Goal: Information Seeking & Learning: Learn about a topic

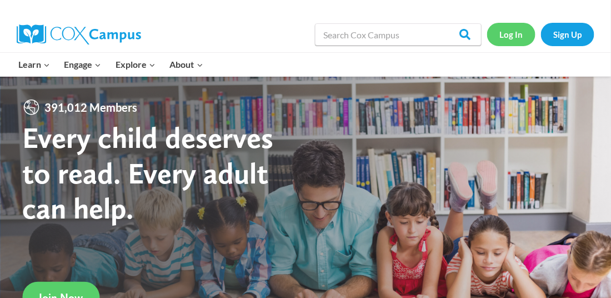
click at [514, 41] on link "Log In" at bounding box center [511, 34] width 48 height 23
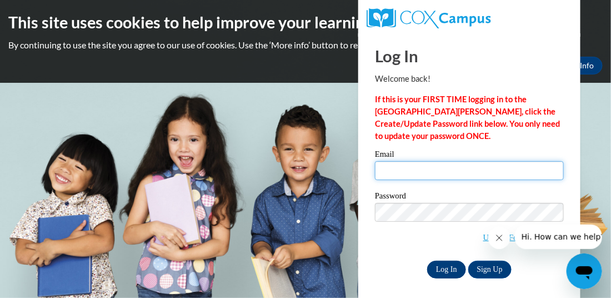
type input "barry@erinschool.org"
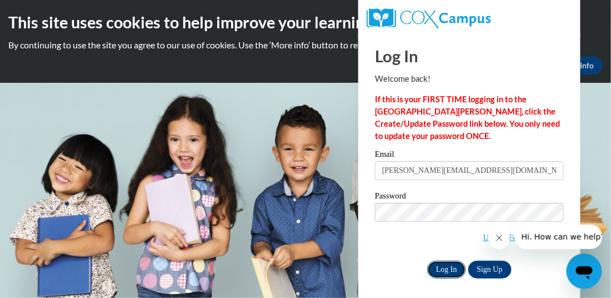
click at [440, 268] on input "Log In" at bounding box center [446, 269] width 39 height 18
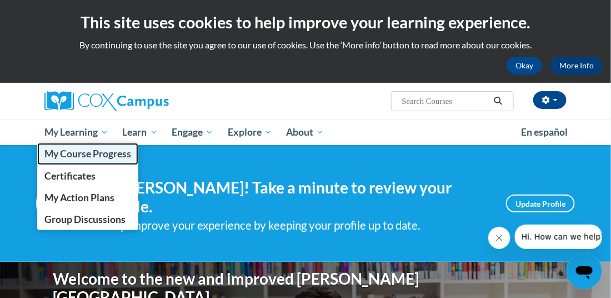
click at [81, 153] on span "My Course Progress" at bounding box center [87, 154] width 87 height 12
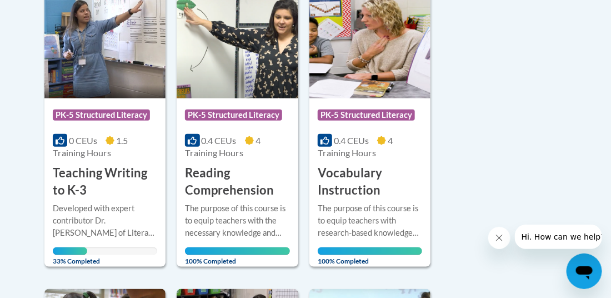
scroll to position [302, 0]
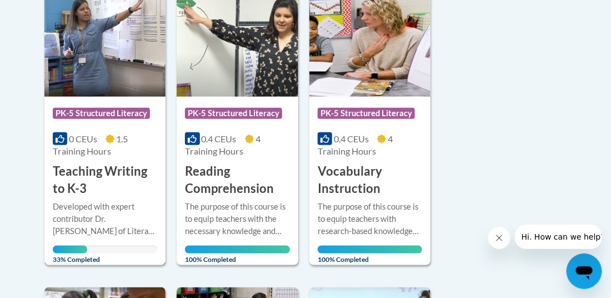
click at [102, 113] on span "PK-5 Structured Literacy" at bounding box center [101, 113] width 97 height 11
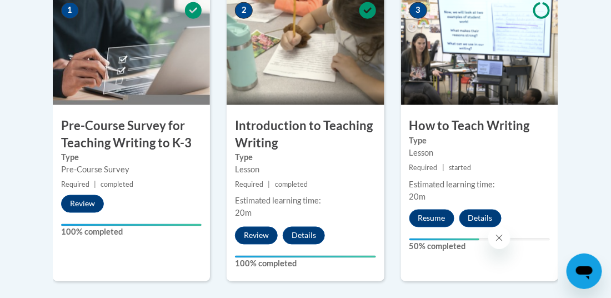
scroll to position [397, 0]
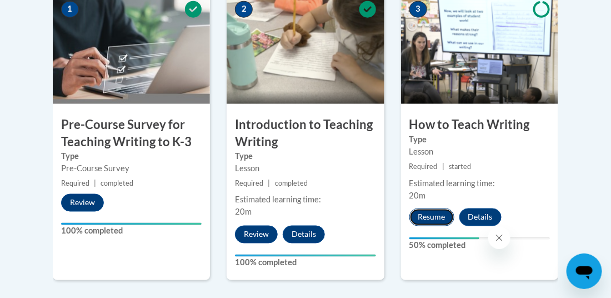
click at [435, 216] on button "Resume" at bounding box center [431, 217] width 45 height 18
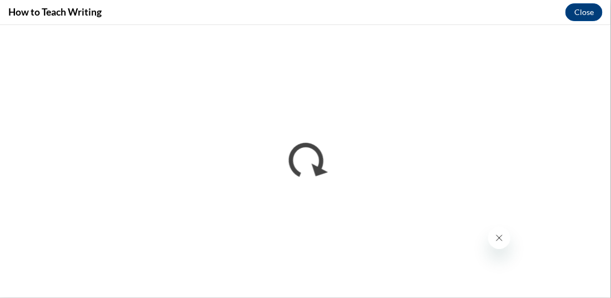
scroll to position [0, 0]
click at [497, 238] on icon "Close message from company" at bounding box center [498, 237] width 9 height 9
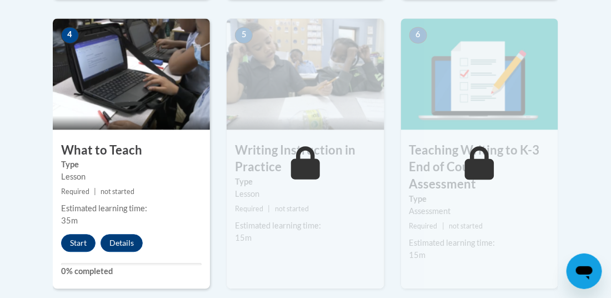
scroll to position [679, 0]
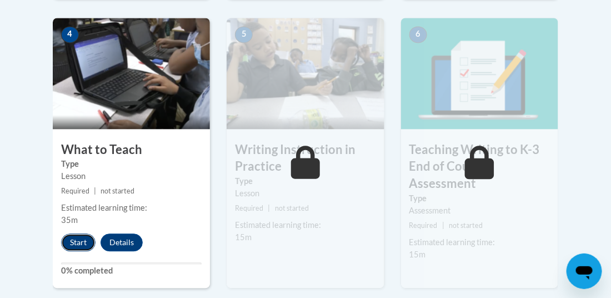
click at [84, 243] on button "Start" at bounding box center [78, 242] width 34 height 18
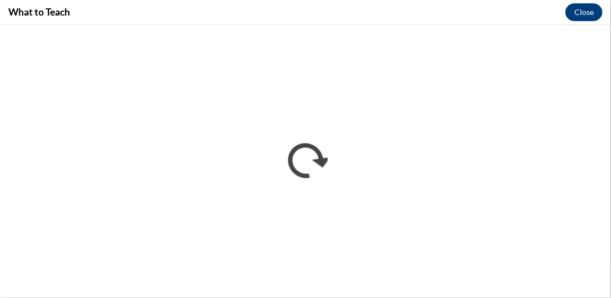
scroll to position [0, 0]
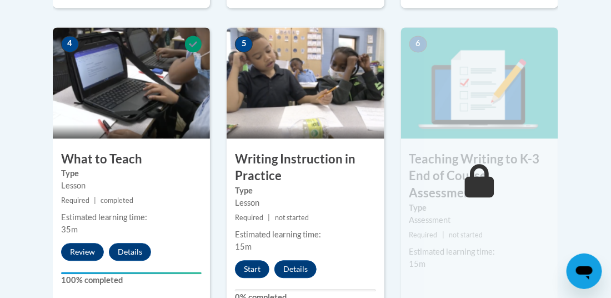
scroll to position [673, 0]
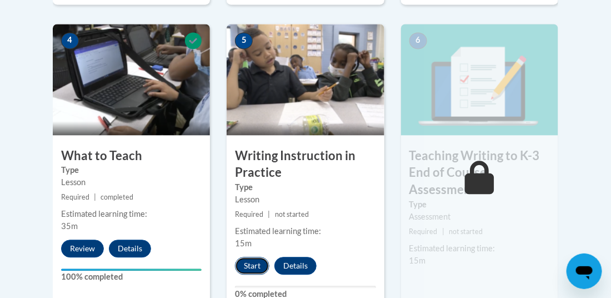
click at [246, 268] on button "Start" at bounding box center [252, 266] width 34 height 18
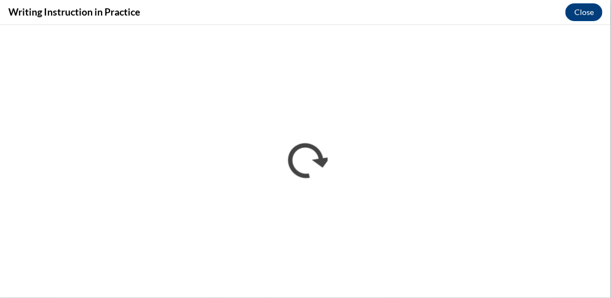
scroll to position [0, 0]
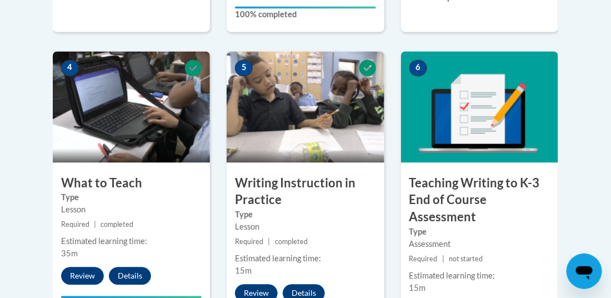
scroll to position [646, 0]
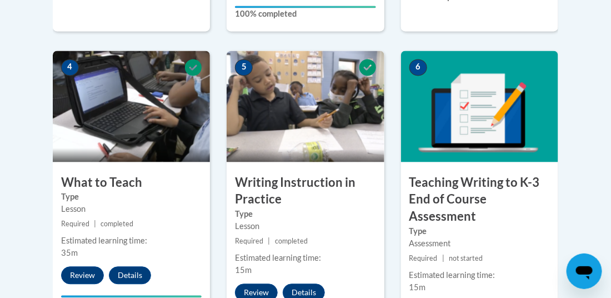
click at [451, 117] on img at bounding box center [479, 106] width 157 height 111
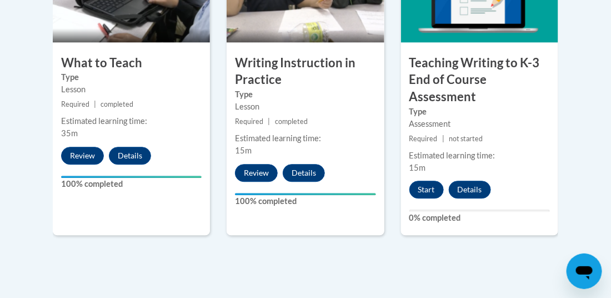
scroll to position [770, 0]
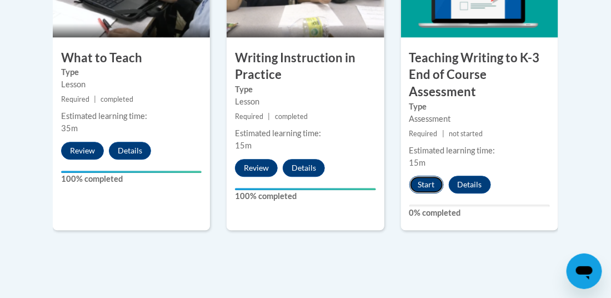
click at [426, 183] on button "Start" at bounding box center [426, 185] width 34 height 18
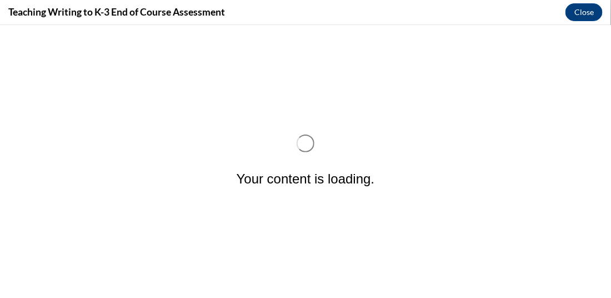
scroll to position [0, 0]
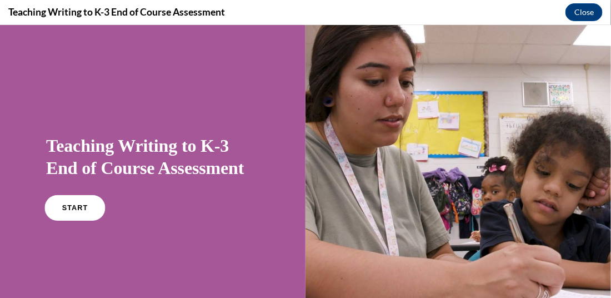
click at [73, 213] on link "START" at bounding box center [74, 207] width 61 height 26
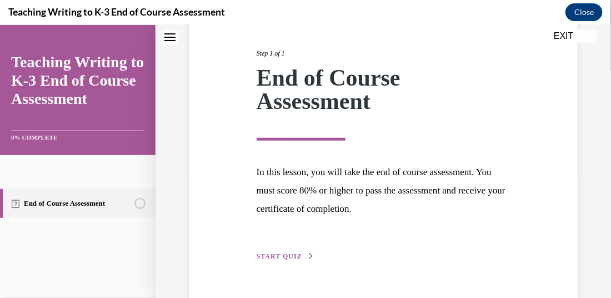
scroll to position [163, 0]
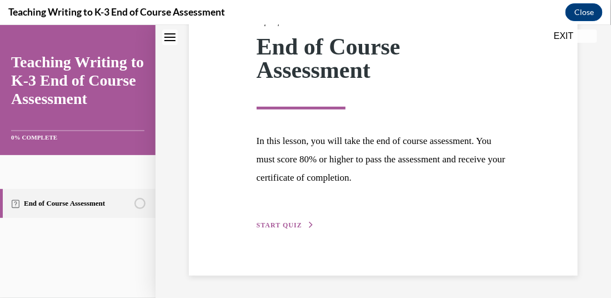
click at [288, 221] on span "START QUIZ" at bounding box center [280, 225] width 46 height 8
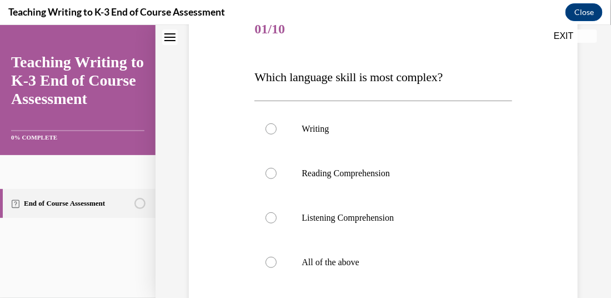
scroll to position [148, 0]
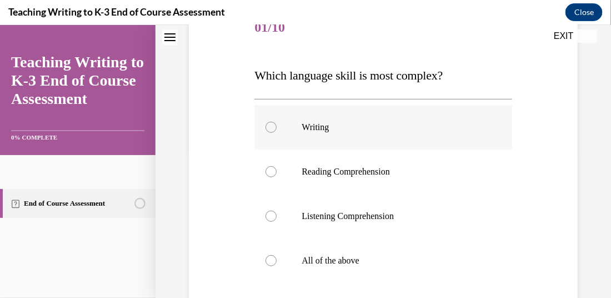
click at [271, 123] on div at bounding box center [270, 126] width 11 height 11
click at [271, 123] on input "Writing" at bounding box center [270, 126] width 11 height 11
radio input "true"
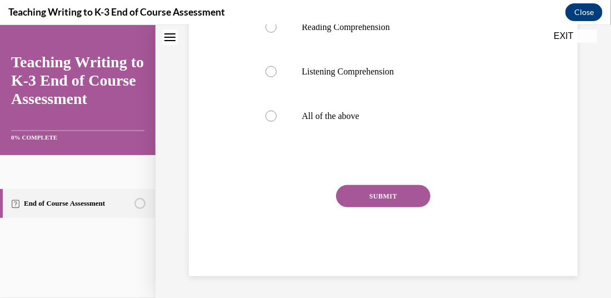
click at [369, 194] on button "SUBMIT" at bounding box center [383, 195] width 94 height 22
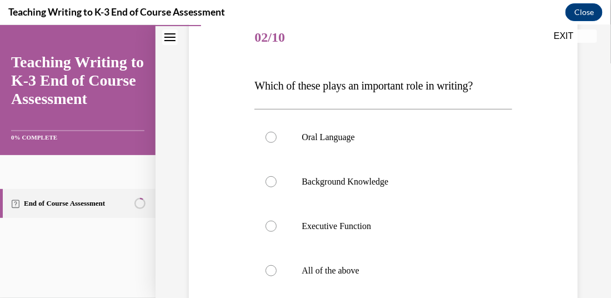
scroll to position [141, 0]
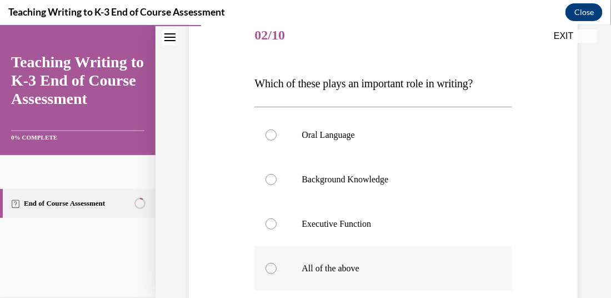
click at [270, 270] on div at bounding box center [270, 267] width 11 height 11
click at [270, 270] on input "All of the above" at bounding box center [270, 267] width 11 height 11
radio input "true"
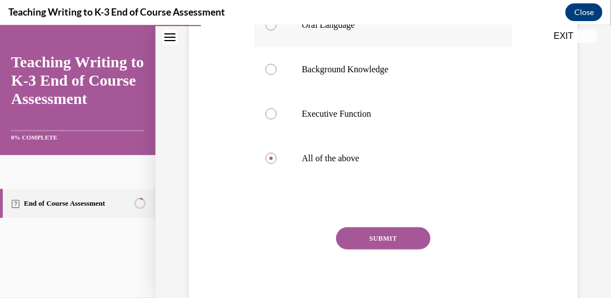
scroll to position [252, 0]
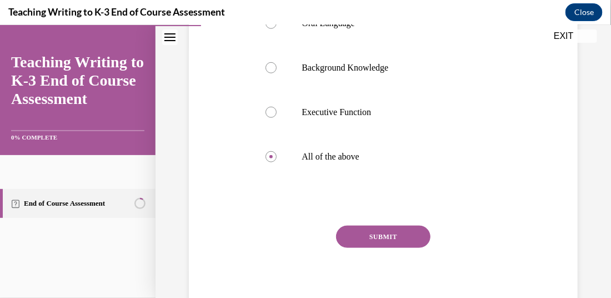
click at [398, 235] on button "SUBMIT" at bounding box center [383, 236] width 94 height 22
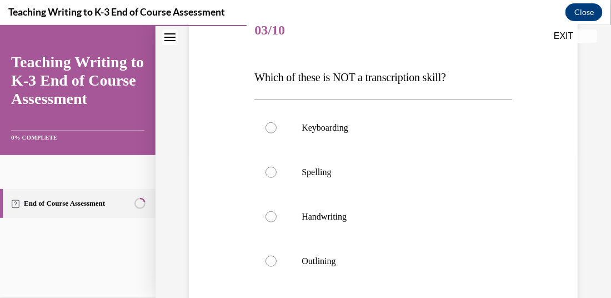
scroll to position [151, 0]
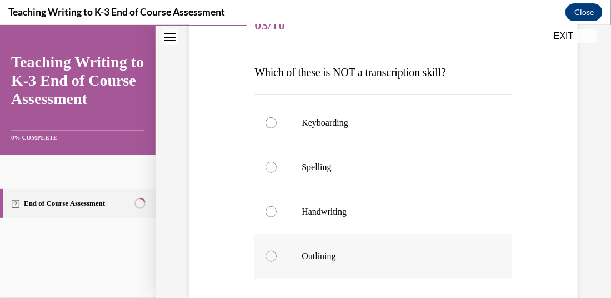
click at [274, 255] on div at bounding box center [270, 255] width 11 height 11
click at [274, 255] on input "Outlining" at bounding box center [270, 255] width 11 height 11
radio input "true"
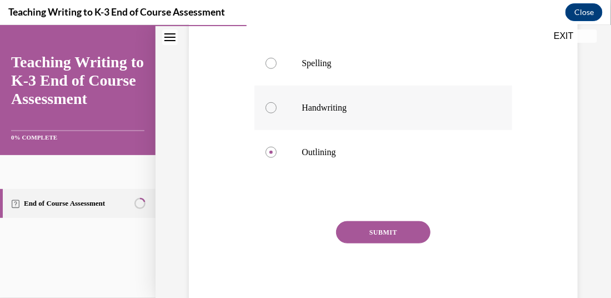
scroll to position [260, 0]
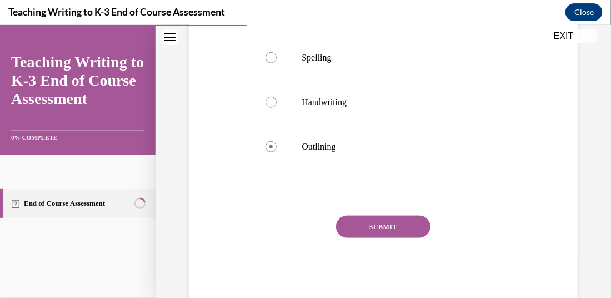
click at [396, 224] on button "SUBMIT" at bounding box center [383, 226] width 94 height 22
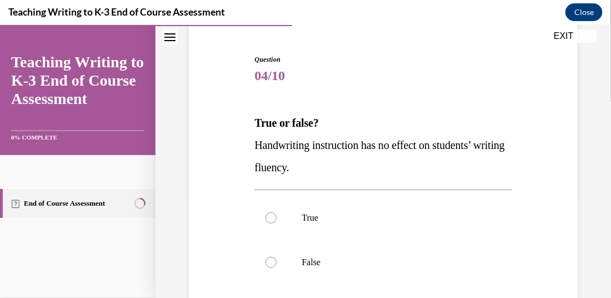
scroll to position [101, 0]
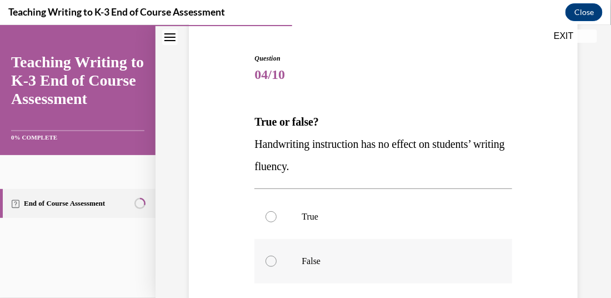
click at [271, 257] on div at bounding box center [270, 260] width 11 height 11
click at [271, 257] on input "False" at bounding box center [270, 260] width 11 height 11
radio input "true"
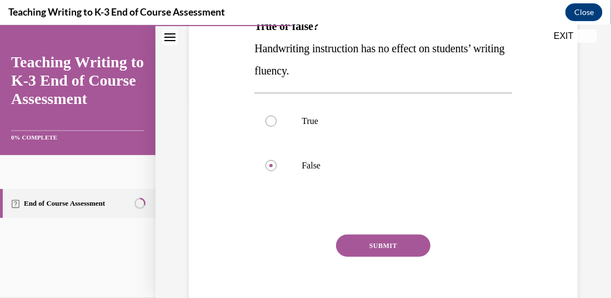
scroll to position [198, 0]
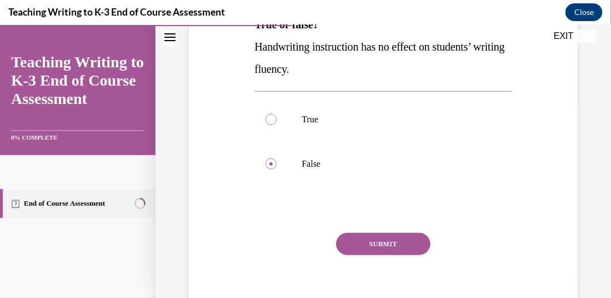
click at [395, 243] on button "SUBMIT" at bounding box center [383, 243] width 94 height 22
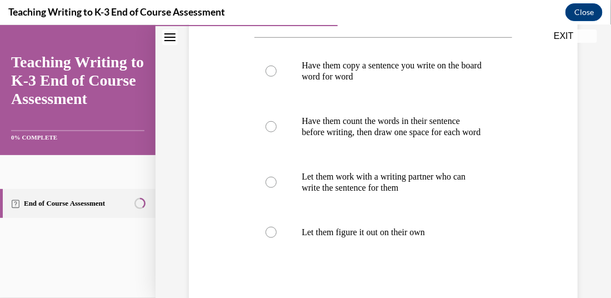
scroll to position [241, 0]
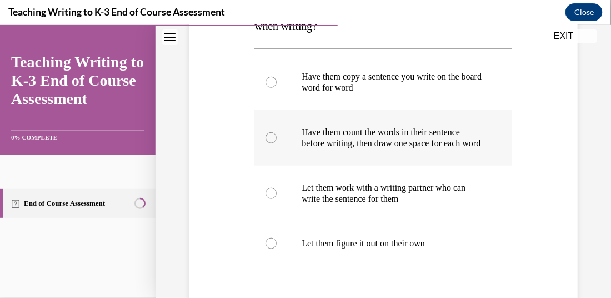
click at [275, 140] on div at bounding box center [270, 137] width 11 height 11
click at [275, 140] on input "Have them count the words in their sentence before writing, then draw one space…" at bounding box center [270, 137] width 11 height 11
radio input "true"
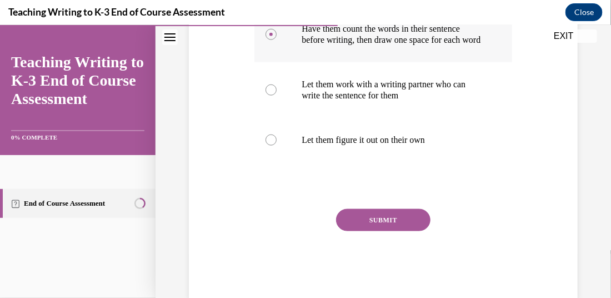
scroll to position [347, 0]
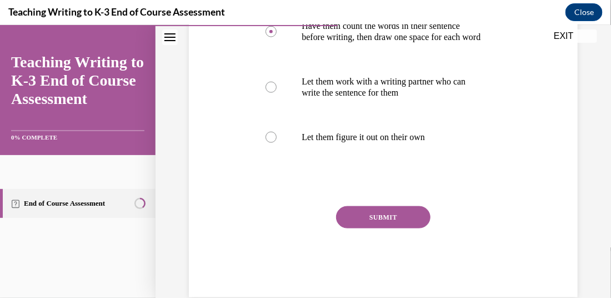
click at [344, 223] on button "SUBMIT" at bounding box center [383, 217] width 94 height 22
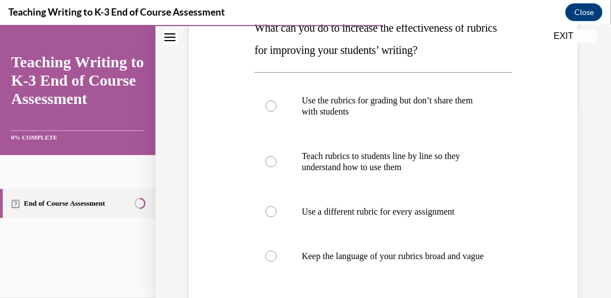
scroll to position [199, 0]
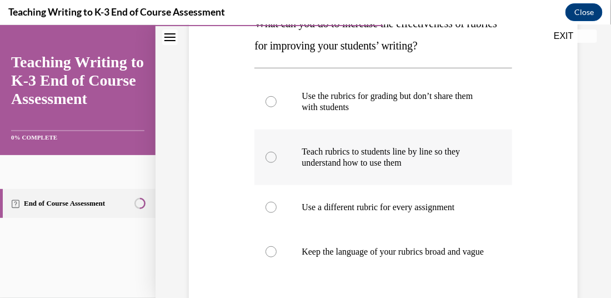
click at [274, 154] on div at bounding box center [270, 156] width 11 height 11
click at [274, 154] on input "Teach rubrics to students line by line so they understand how to use them" at bounding box center [270, 156] width 11 height 11
radio input "true"
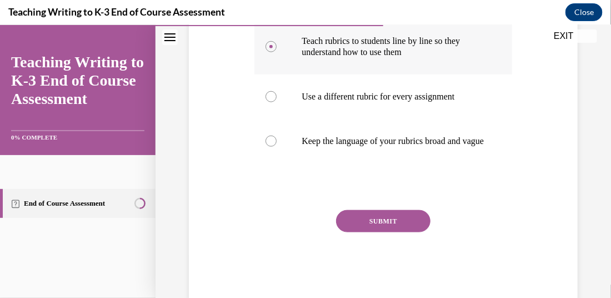
scroll to position [312, 0]
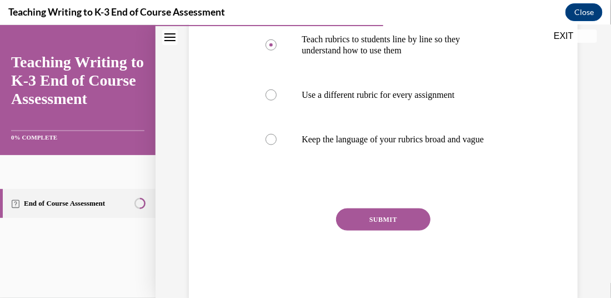
click at [363, 228] on button "SUBMIT" at bounding box center [383, 219] width 94 height 22
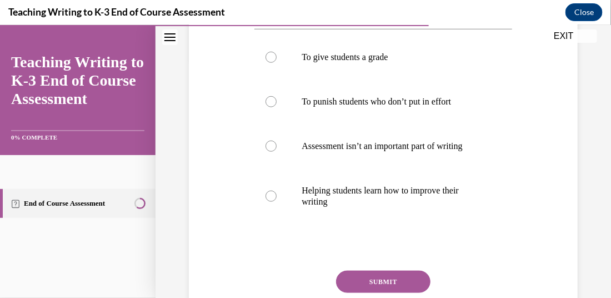
scroll to position [245, 0]
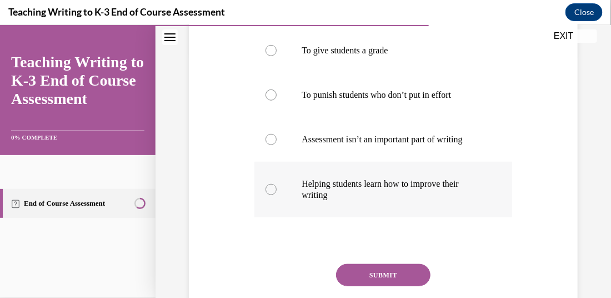
click at [270, 188] on div at bounding box center [270, 188] width 11 height 11
click at [270, 188] on input "Helping students learn how to improve their writing" at bounding box center [270, 188] width 11 height 11
radio input "true"
click at [380, 272] on button "SUBMIT" at bounding box center [383, 274] width 94 height 22
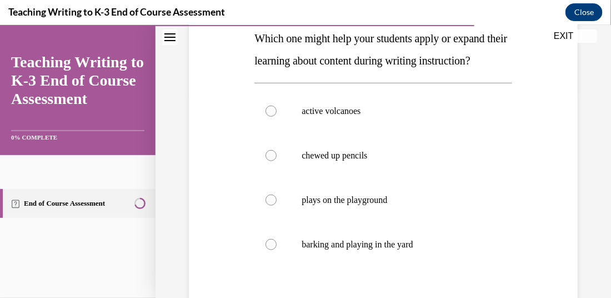
scroll to position [207, 0]
click at [272, 116] on div at bounding box center [270, 109] width 11 height 11
click at [272, 116] on input "active volcanoes" at bounding box center [270, 109] width 11 height 11
radio input "true"
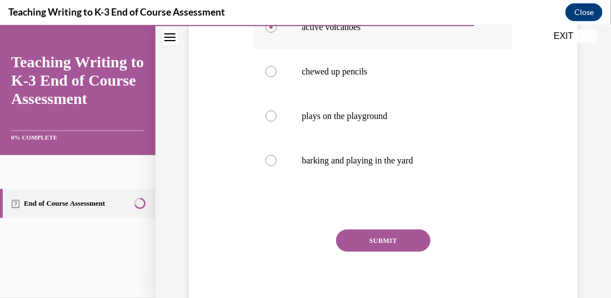
scroll to position [292, 0]
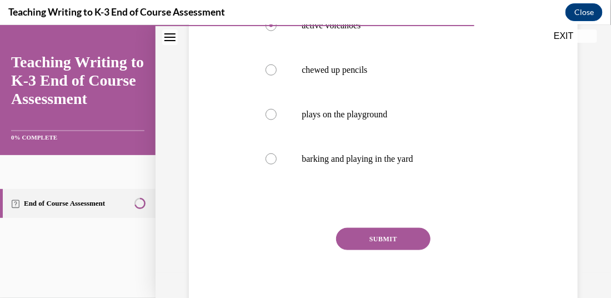
click at [362, 249] on button "SUBMIT" at bounding box center [383, 238] width 94 height 22
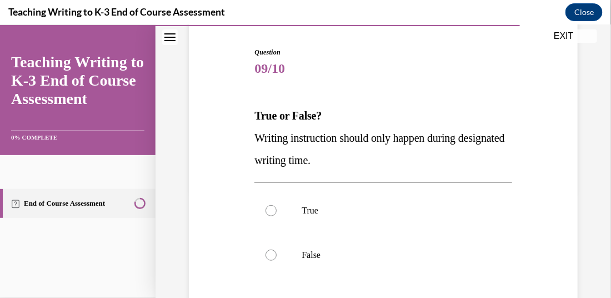
scroll to position [108, 0]
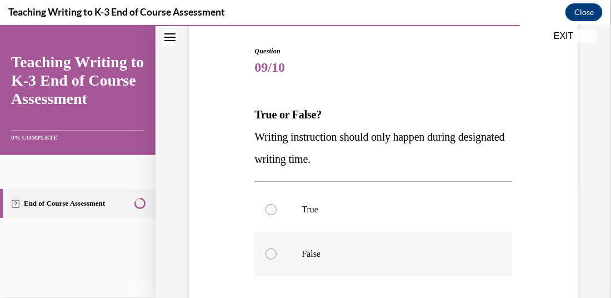
click at [270, 248] on div at bounding box center [270, 253] width 11 height 11
click at [270, 248] on input "False" at bounding box center [270, 253] width 11 height 11
radio input "true"
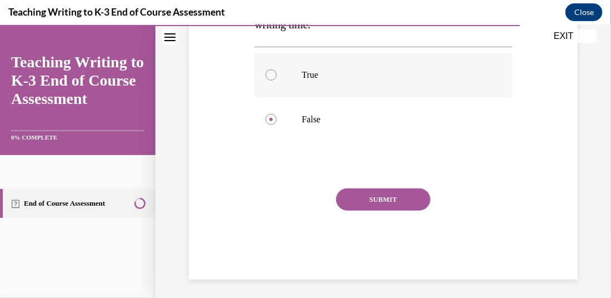
scroll to position [246, 0]
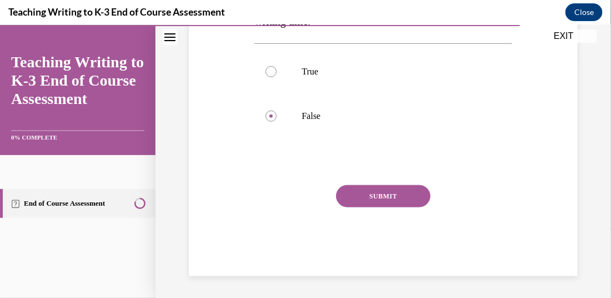
click at [361, 199] on button "SUBMIT" at bounding box center [383, 195] width 94 height 22
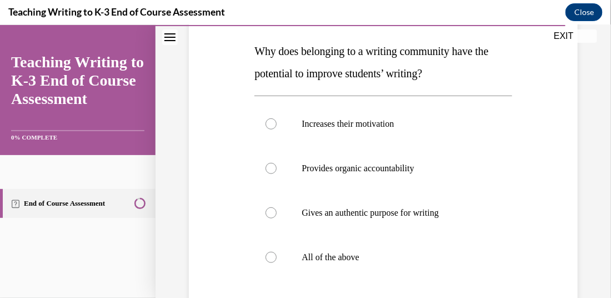
scroll to position [176, 0]
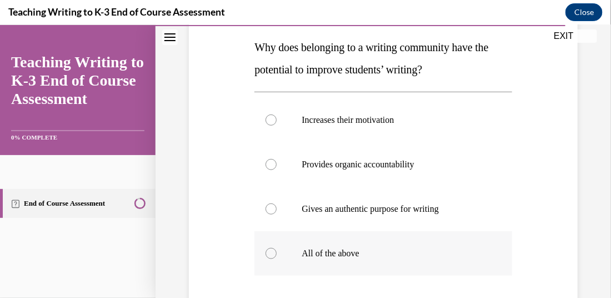
click at [270, 256] on div at bounding box center [270, 252] width 11 height 11
click at [270, 256] on input "All of the above" at bounding box center [270, 252] width 11 height 11
radio input "true"
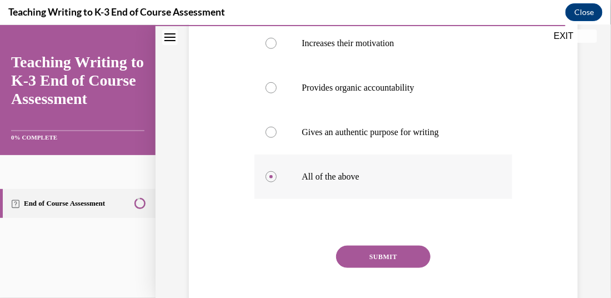
scroll to position [254, 0]
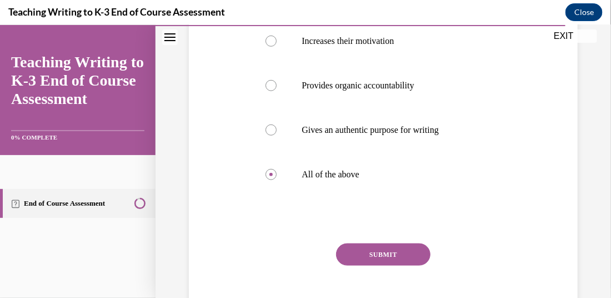
click at [373, 249] on button "SUBMIT" at bounding box center [383, 254] width 94 height 22
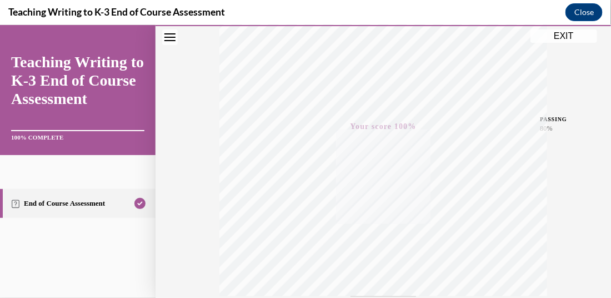
scroll to position [198, 0]
click at [575, 35] on button "EXIT" at bounding box center [563, 35] width 67 height 13
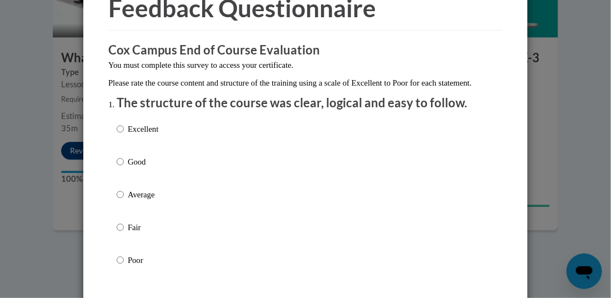
scroll to position [62, 0]
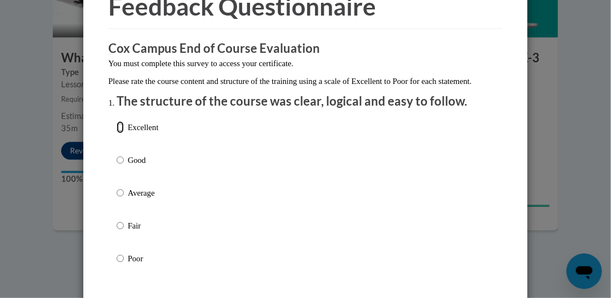
click at [119, 133] on input "Excellent" at bounding box center [120, 127] width 7 height 12
radio input "true"
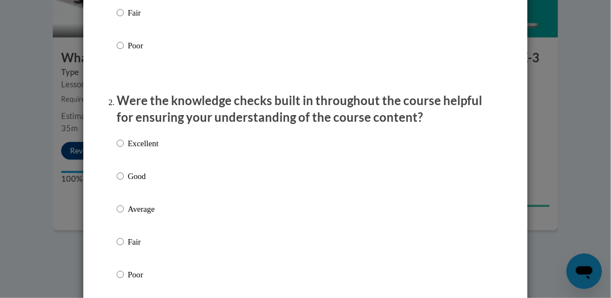
scroll to position [278, 0]
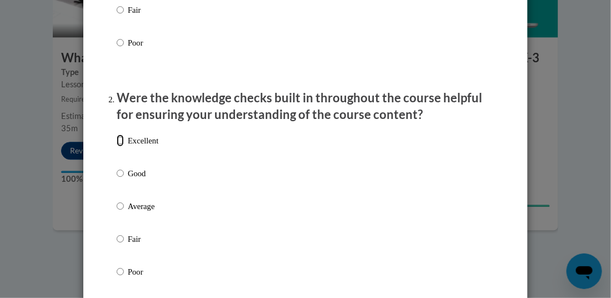
click at [123, 147] on input "Excellent" at bounding box center [120, 140] width 7 height 12
radio input "true"
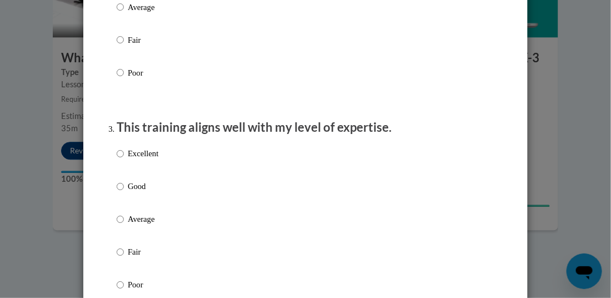
scroll to position [479, 0]
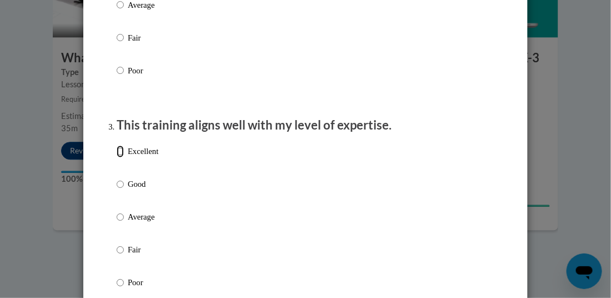
click at [118, 158] on input "Excellent" at bounding box center [120, 152] width 7 height 12
radio input "true"
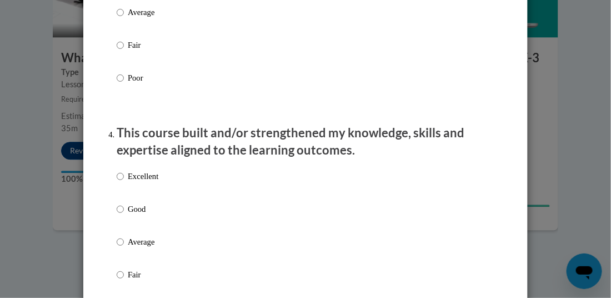
scroll to position [684, 0]
click at [123, 182] on input "Excellent" at bounding box center [120, 175] width 7 height 12
radio input "true"
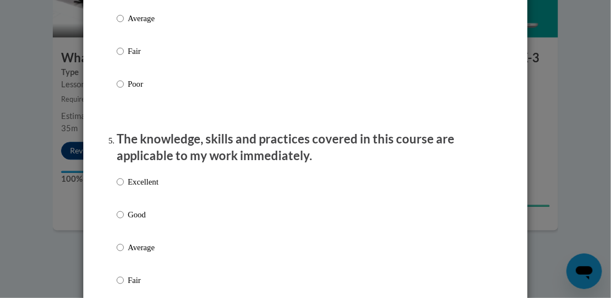
scroll to position [909, 0]
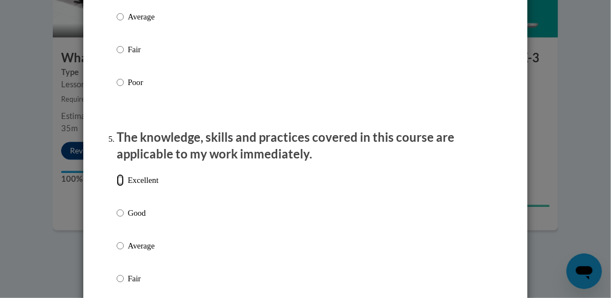
click at [121, 186] on input "Excellent" at bounding box center [120, 180] width 7 height 12
radio input "true"
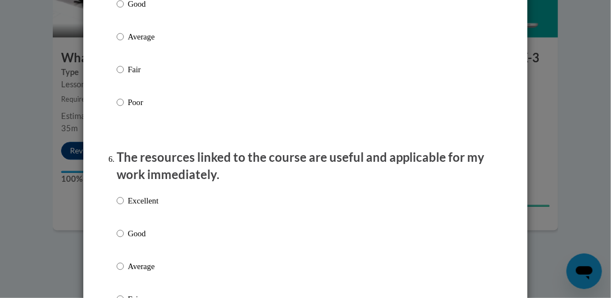
scroll to position [1129, 0]
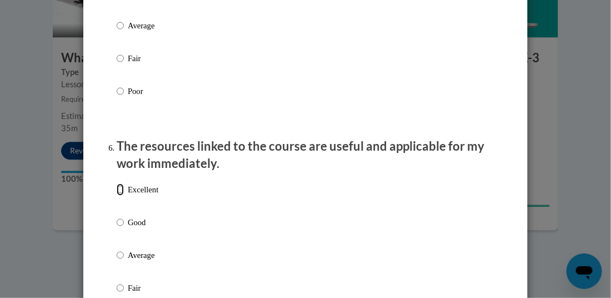
click at [123, 196] on input "Excellent" at bounding box center [120, 189] width 7 height 12
radio input "true"
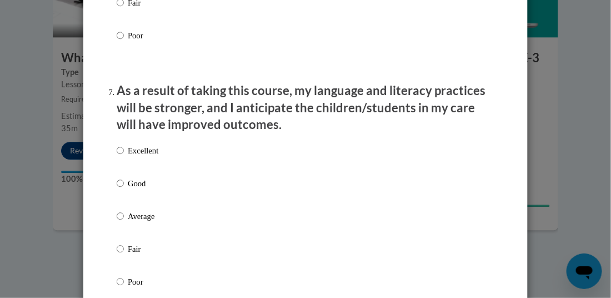
scroll to position [1416, 0]
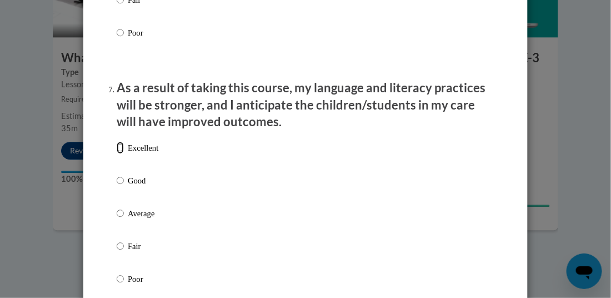
click at [122, 154] on input "Excellent" at bounding box center [120, 148] width 7 height 12
radio input "true"
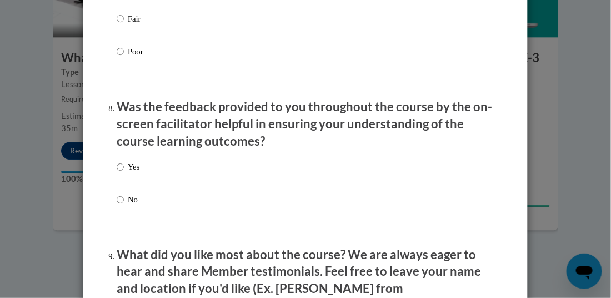
scroll to position [1651, 0]
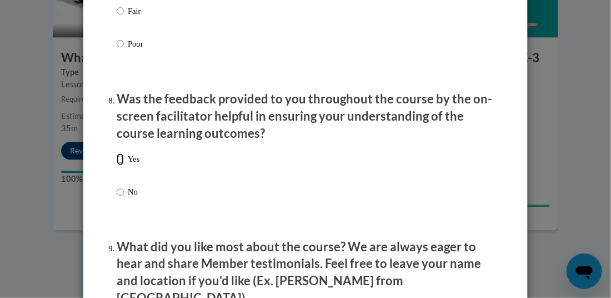
click at [120, 166] on input "Yes" at bounding box center [120, 159] width 7 height 12
radio input "true"
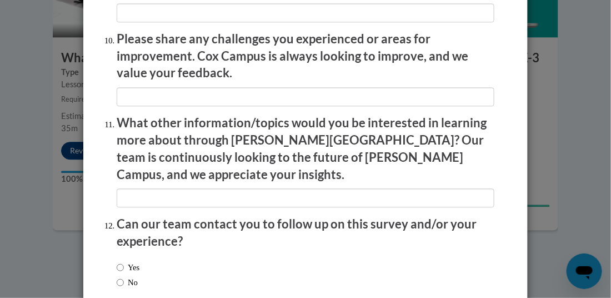
scroll to position [2011, 0]
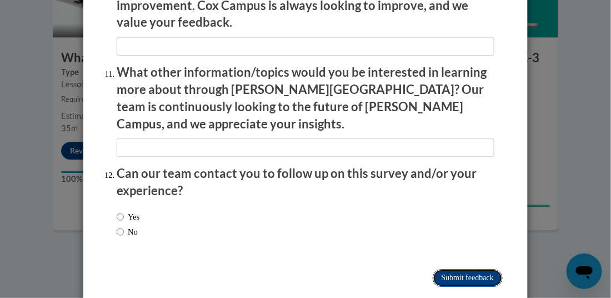
click at [463, 269] on input "Submit feedback" at bounding box center [468, 278] width 70 height 18
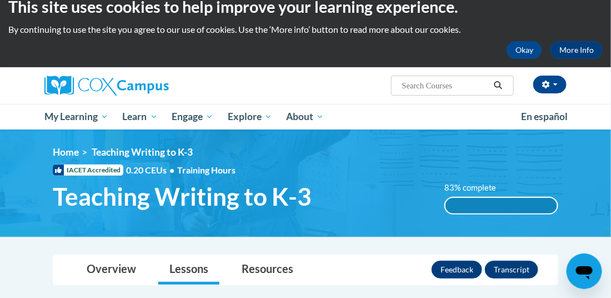
scroll to position [0, 0]
